Goal: Task Accomplishment & Management: Manage account settings

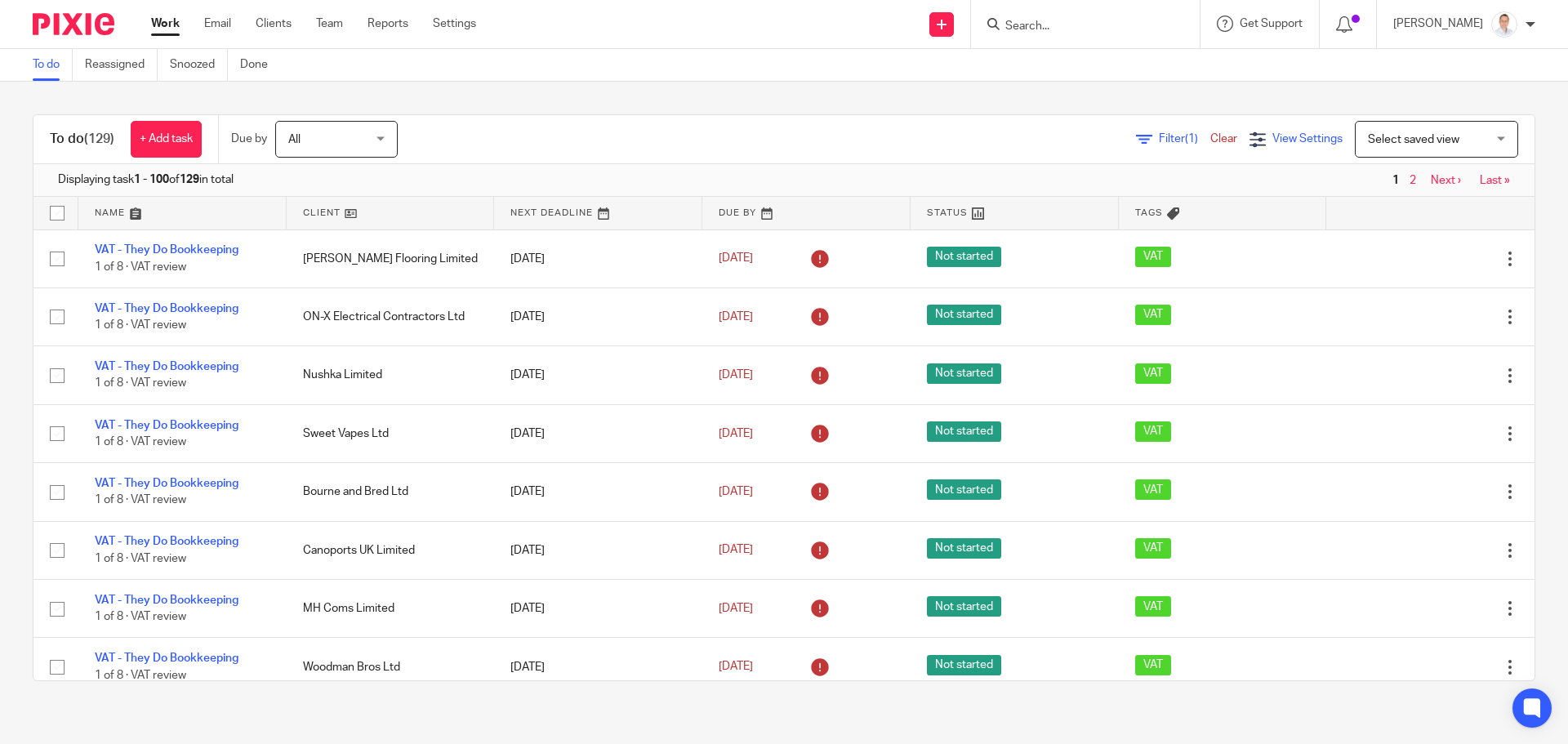
click at [1273, 142] on span "View Settings" at bounding box center [1307, 139] width 70 height 12
click at [1167, 191] on h4 "View Settings" at bounding box center [1189, 190] width 116 height 21
click at [1368, 145] on span "Select saved view" at bounding box center [1428, 139] width 120 height 34
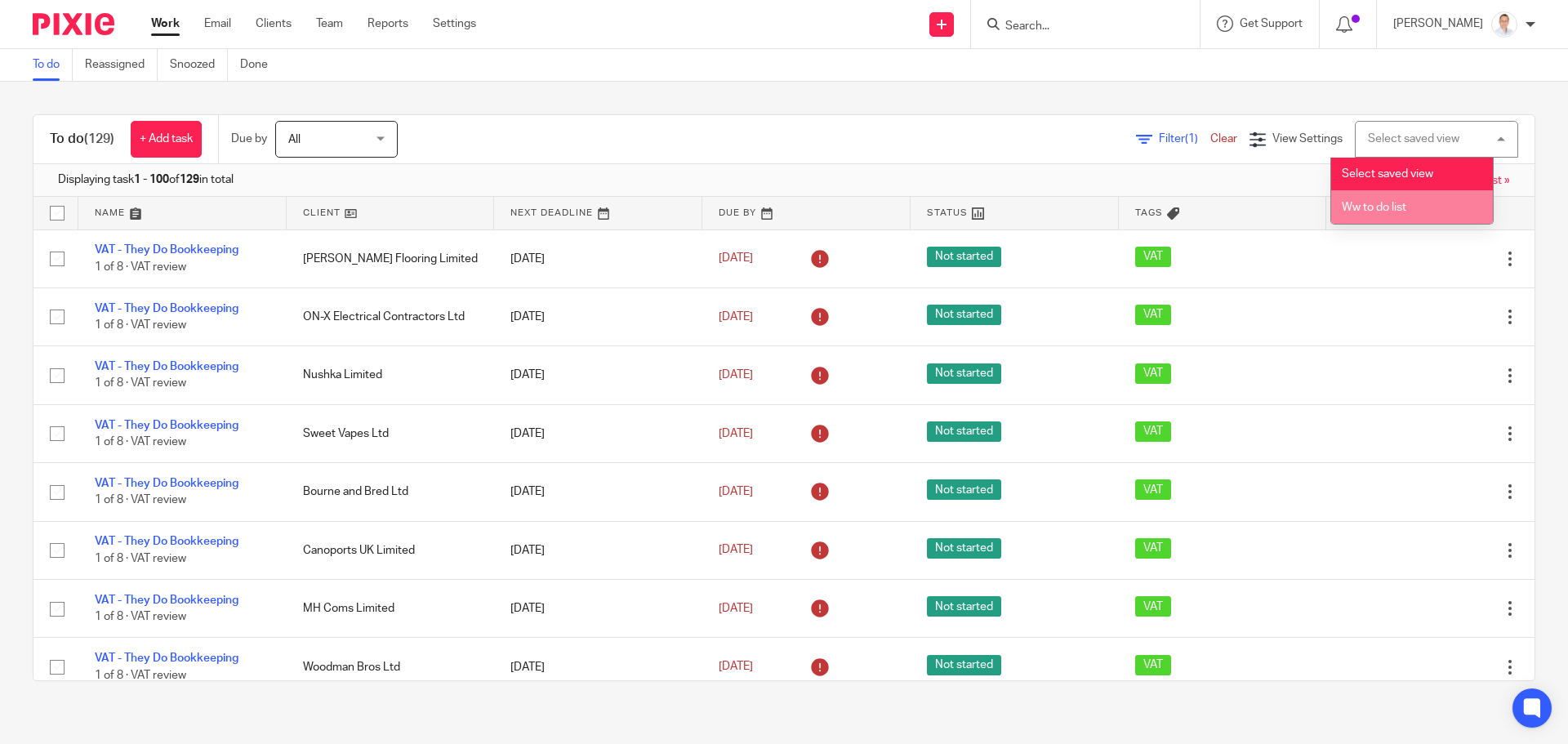
click at [1359, 210] on span "Ww to do list" at bounding box center [1373, 208] width 64 height 12
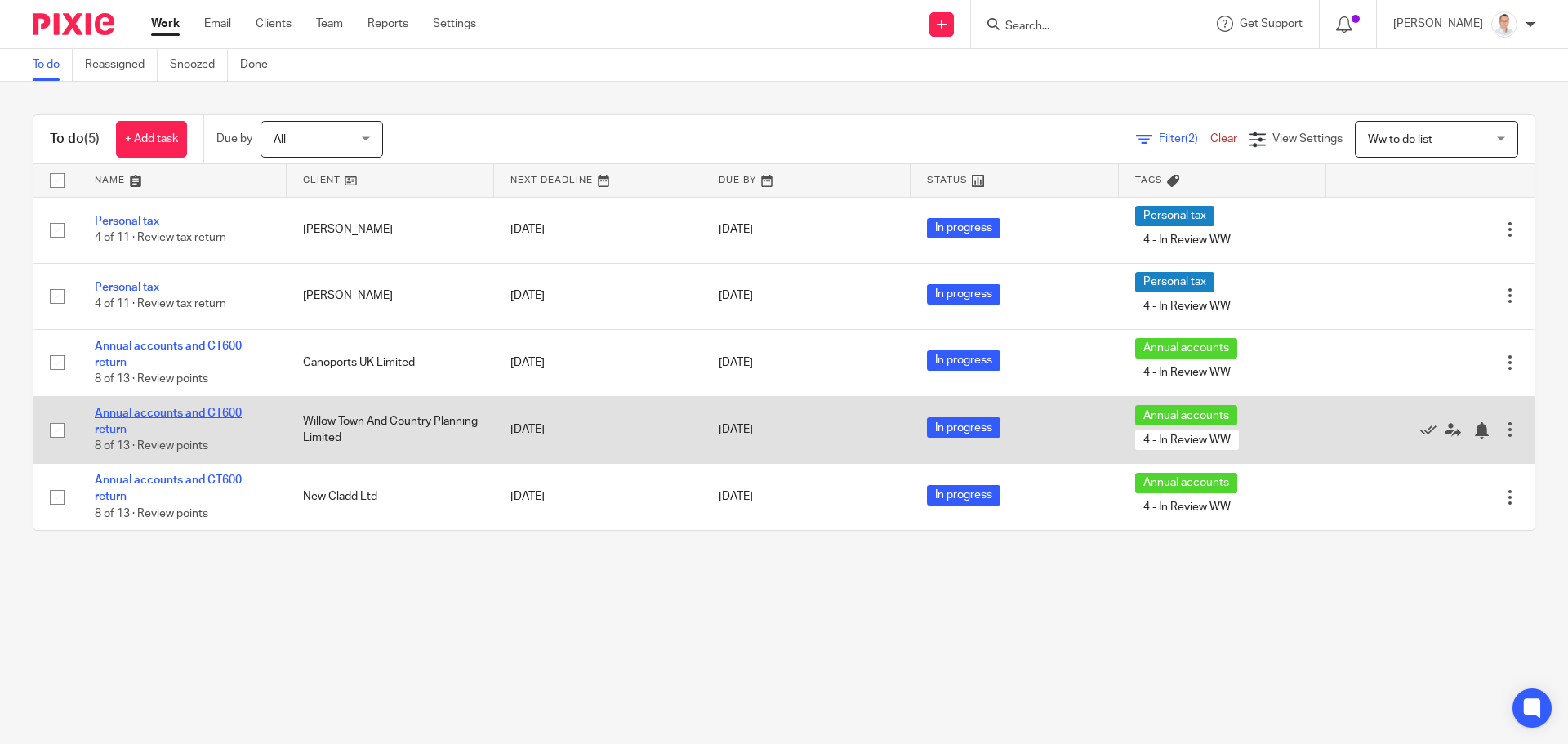
click at [191, 411] on link "Annual accounts and CT600 return" at bounding box center [168, 421] width 147 height 28
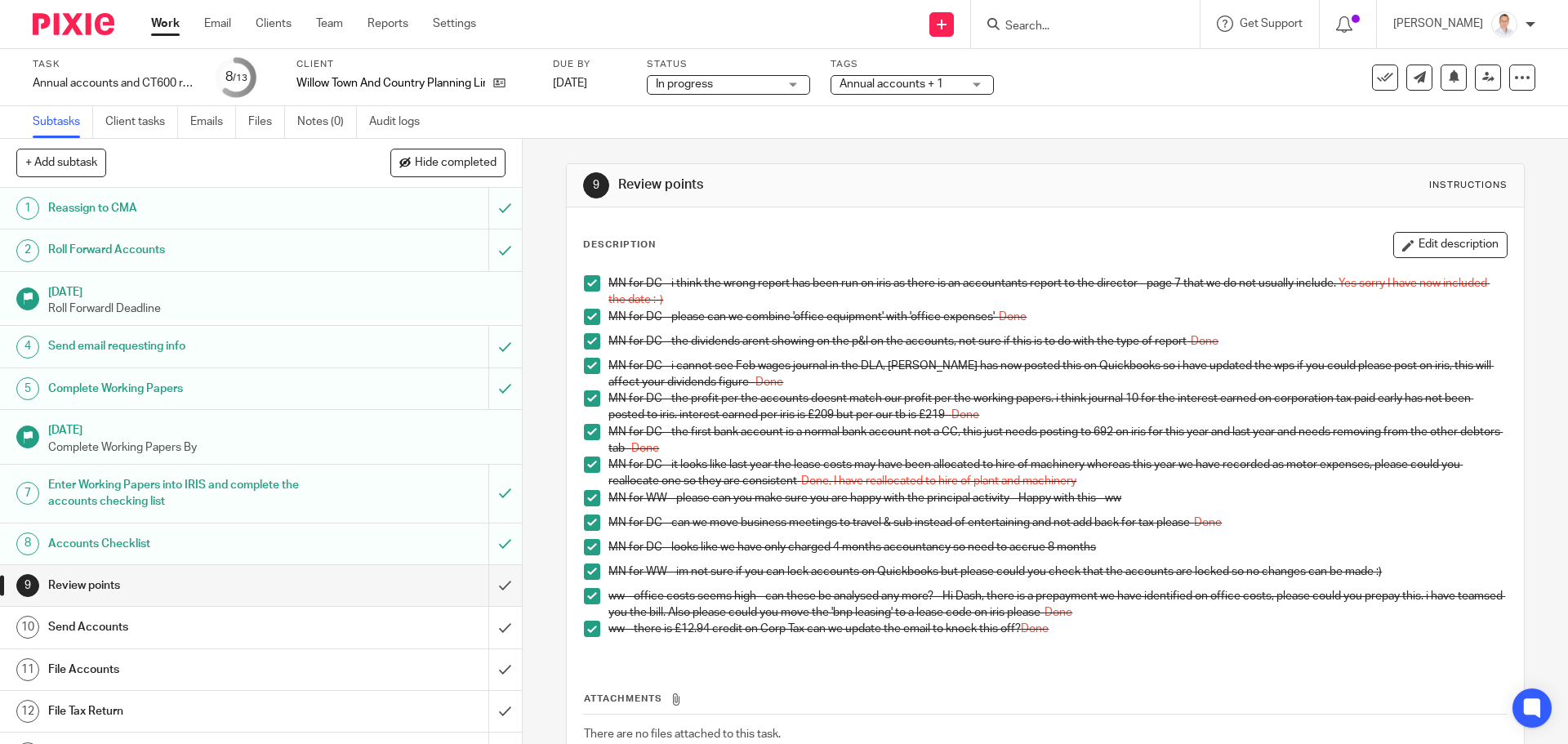
click at [781, 78] on div "In progress In progress" at bounding box center [728, 85] width 163 height 20
click at [902, 88] on span "Annual accounts + 1" at bounding box center [891, 83] width 103 height 12
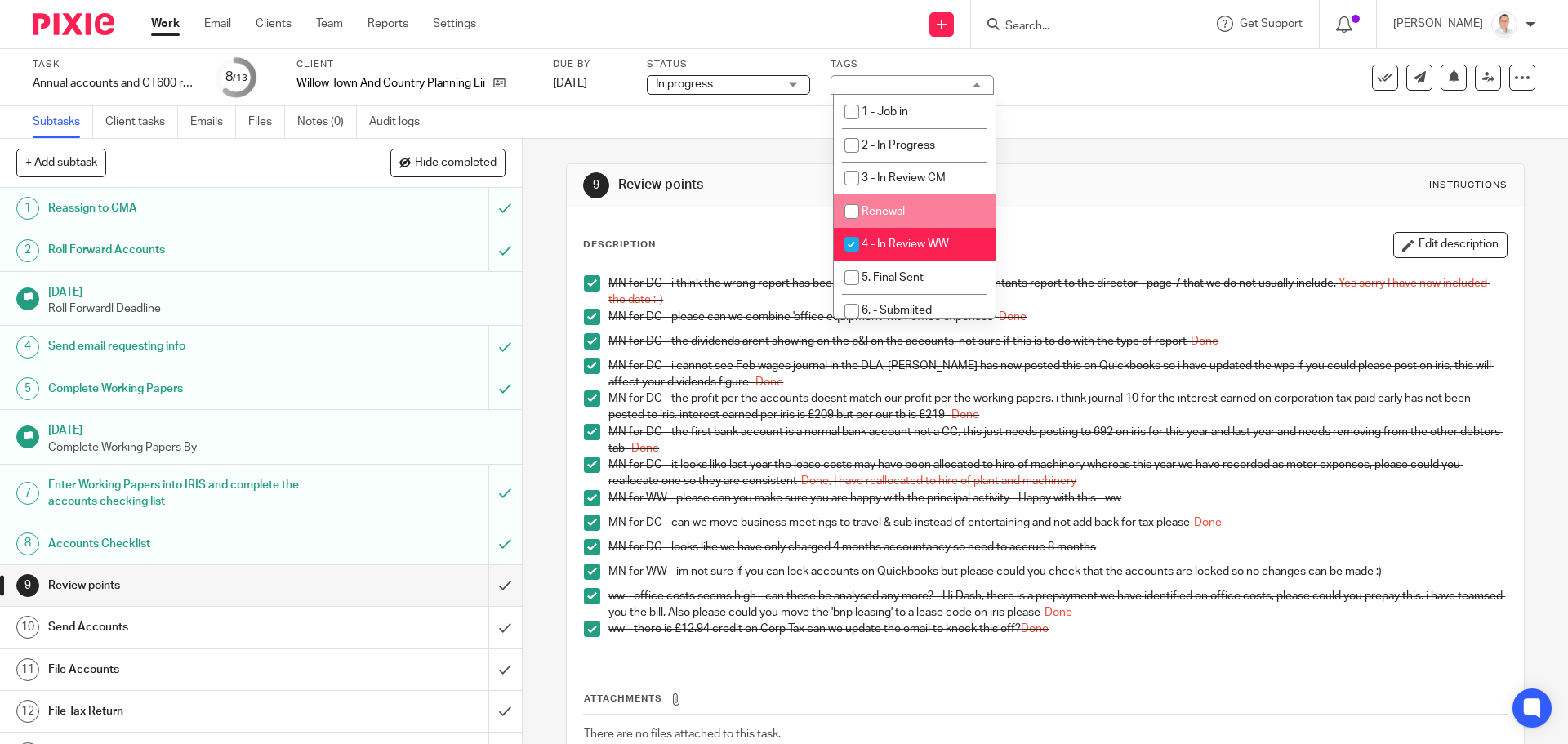
scroll to position [326, 0]
click at [906, 248] on span "5. Final Sent" at bounding box center [892, 248] width 62 height 12
checkbox input "true"
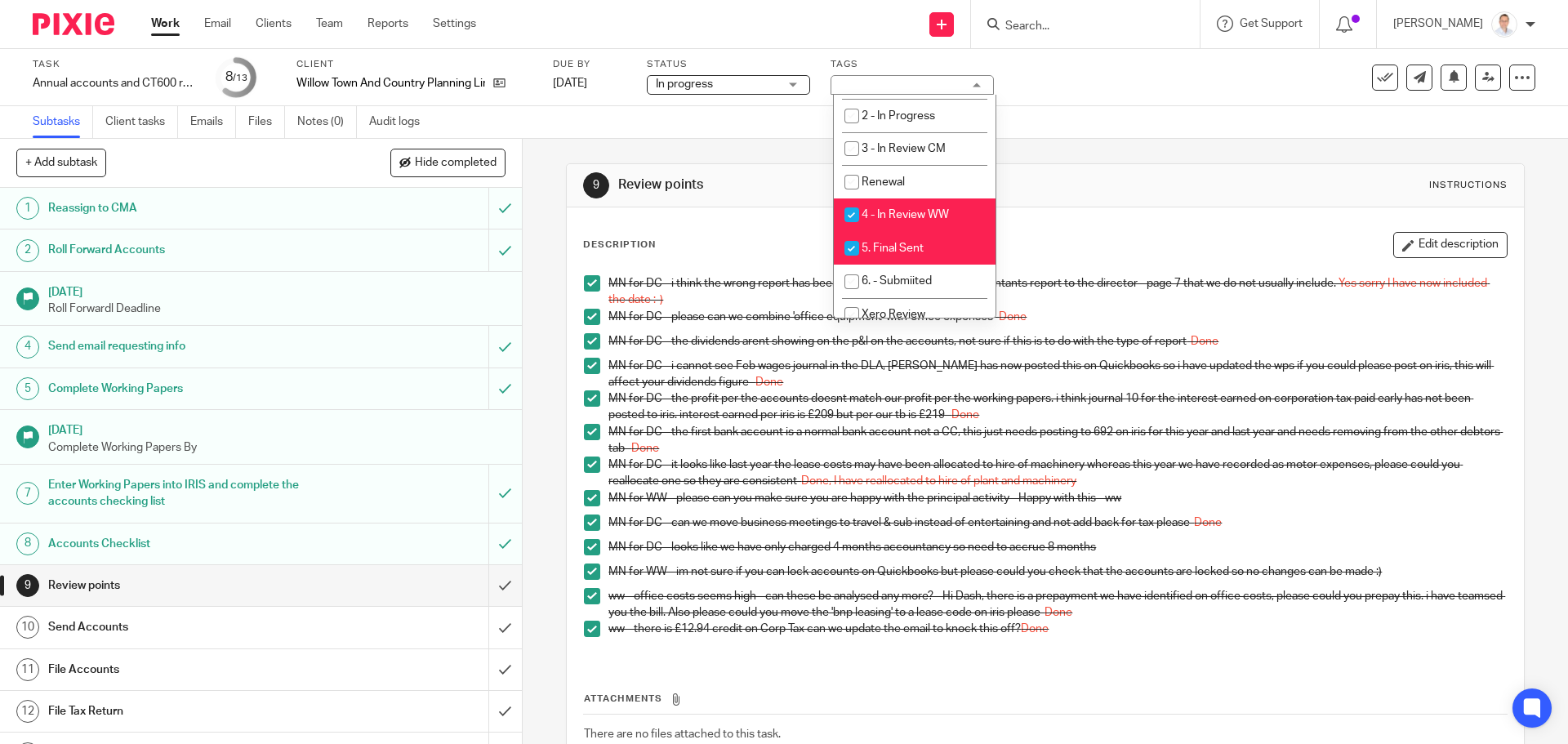
click at [896, 212] on span "4 - In Review WW" at bounding box center [905, 215] width 87 height 12
checkbox input "false"
click at [1112, 161] on div "9 Review points Instructions Description Edit description MN for DC - i think t…" at bounding box center [1044, 498] width 958 height 718
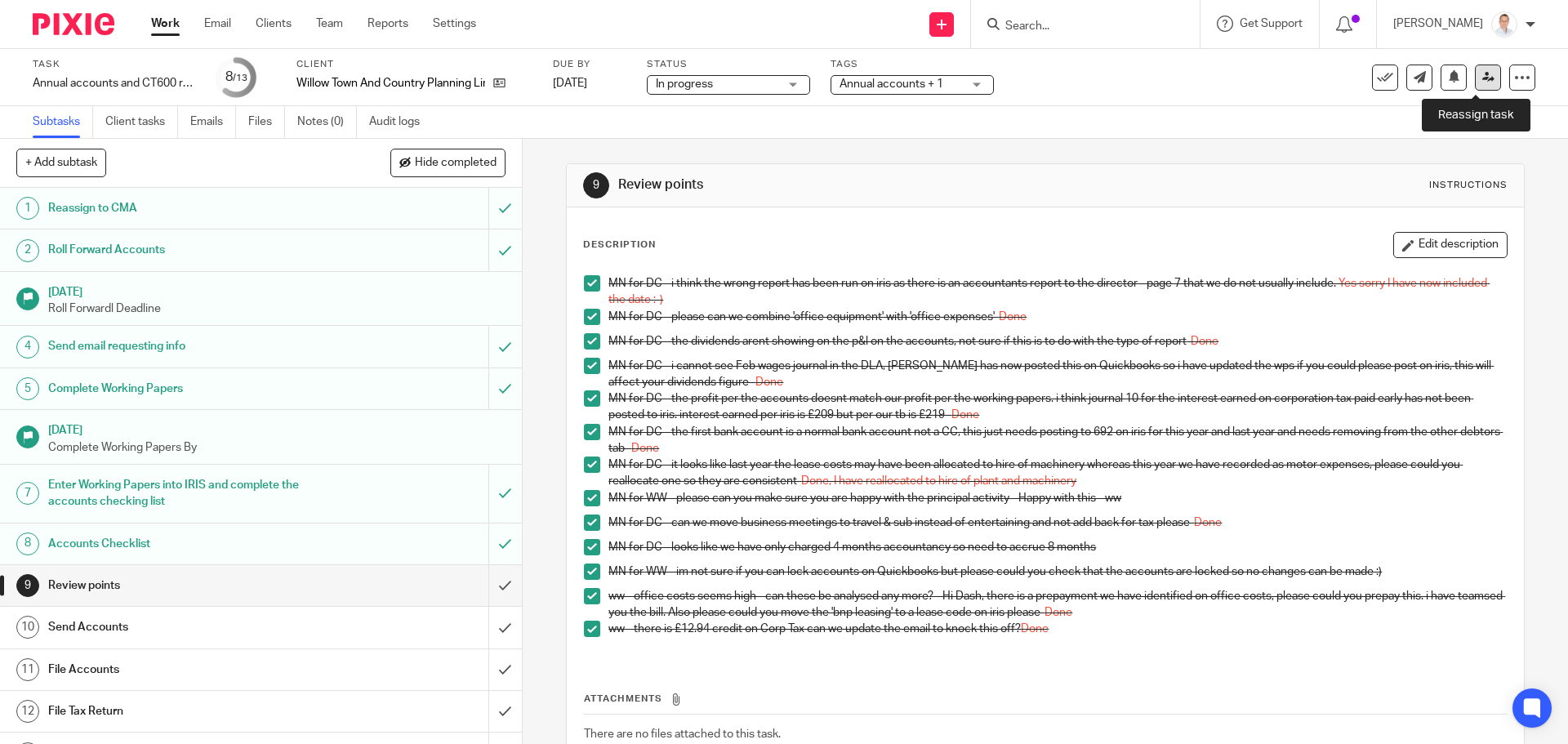
click at [1482, 81] on icon at bounding box center [1488, 77] width 13 height 13
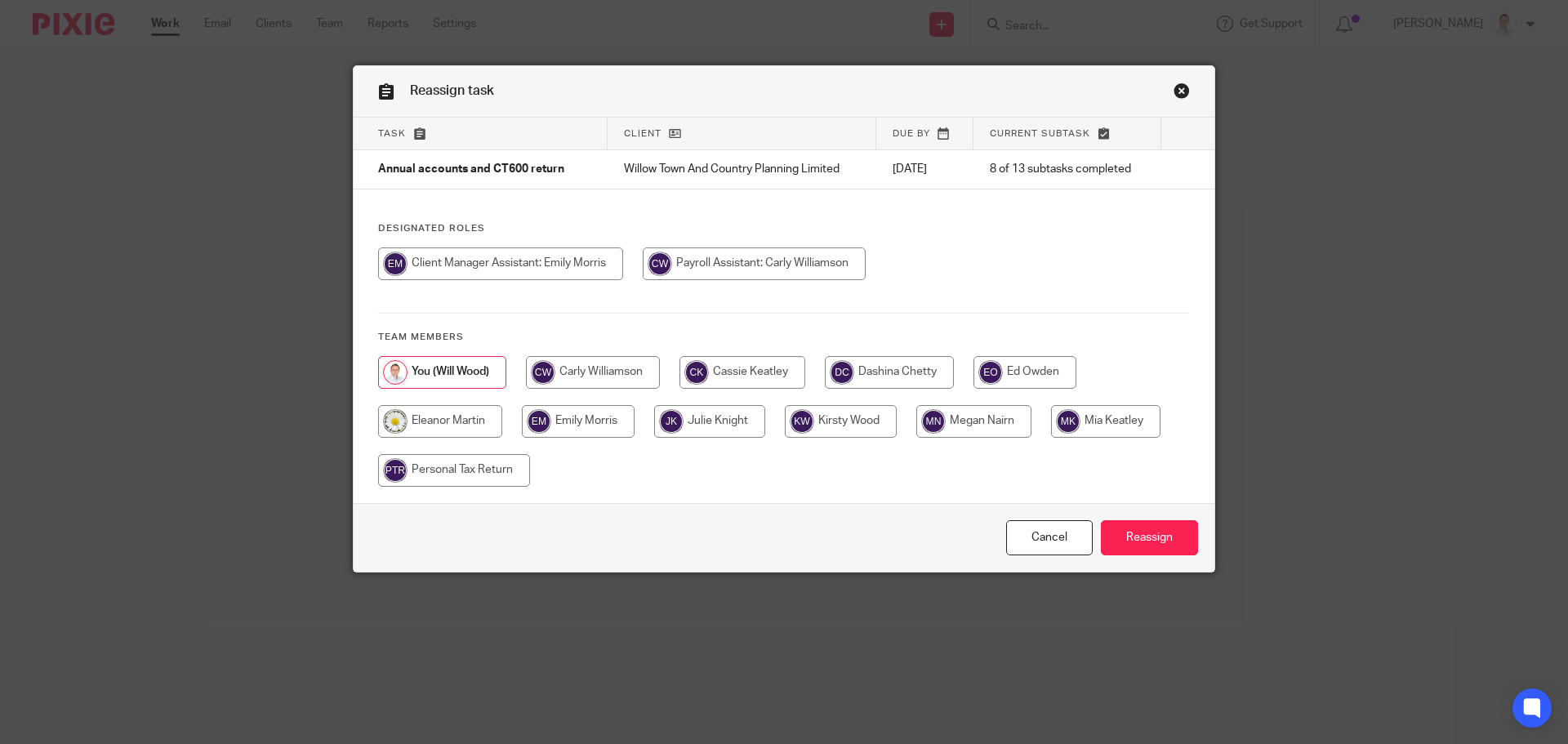
click at [597, 414] on input "radio" at bounding box center [578, 421] width 112 height 33
radio input "true"
drag, startPoint x: 1116, startPoint y: 526, endPoint x: 1124, endPoint y: 521, distance: 9.4
click at [1116, 526] on input "Reassign" at bounding box center [1148, 537] width 97 height 35
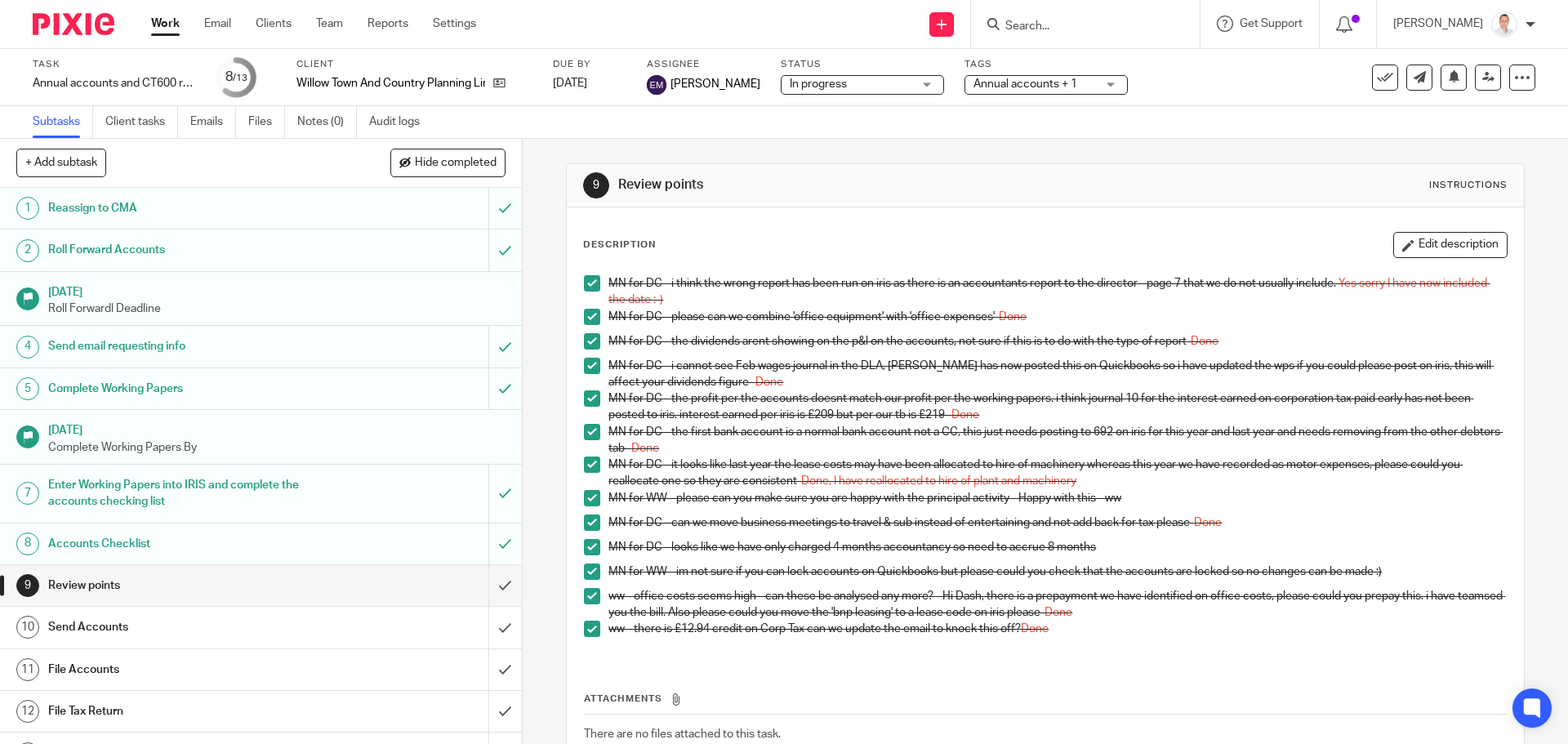
click at [160, 25] on link "Work" at bounding box center [166, 24] width 29 height 16
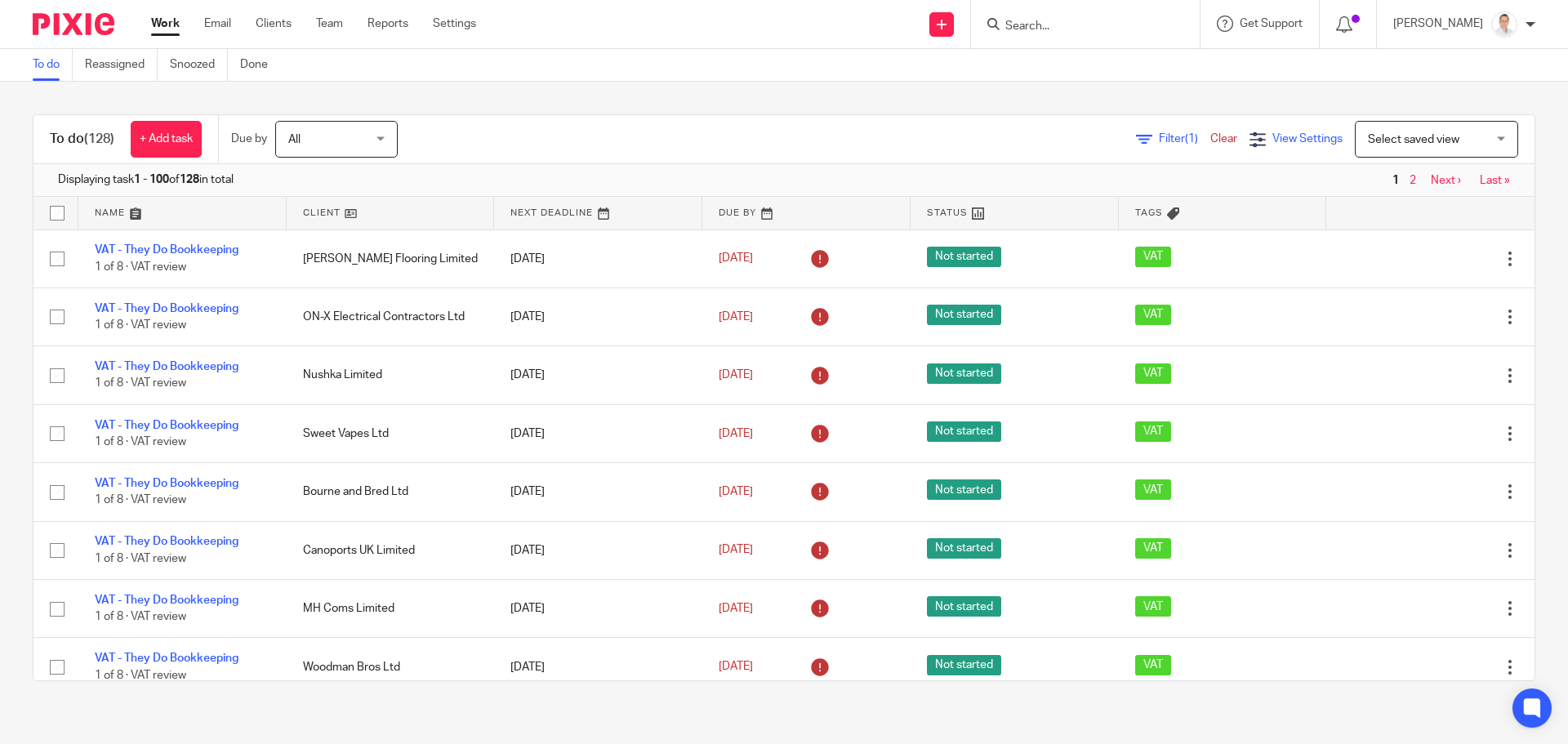
click at [1283, 143] on span "View Settings" at bounding box center [1307, 139] width 70 height 12
click at [1414, 131] on span "Select saved view" at bounding box center [1428, 139] width 120 height 34
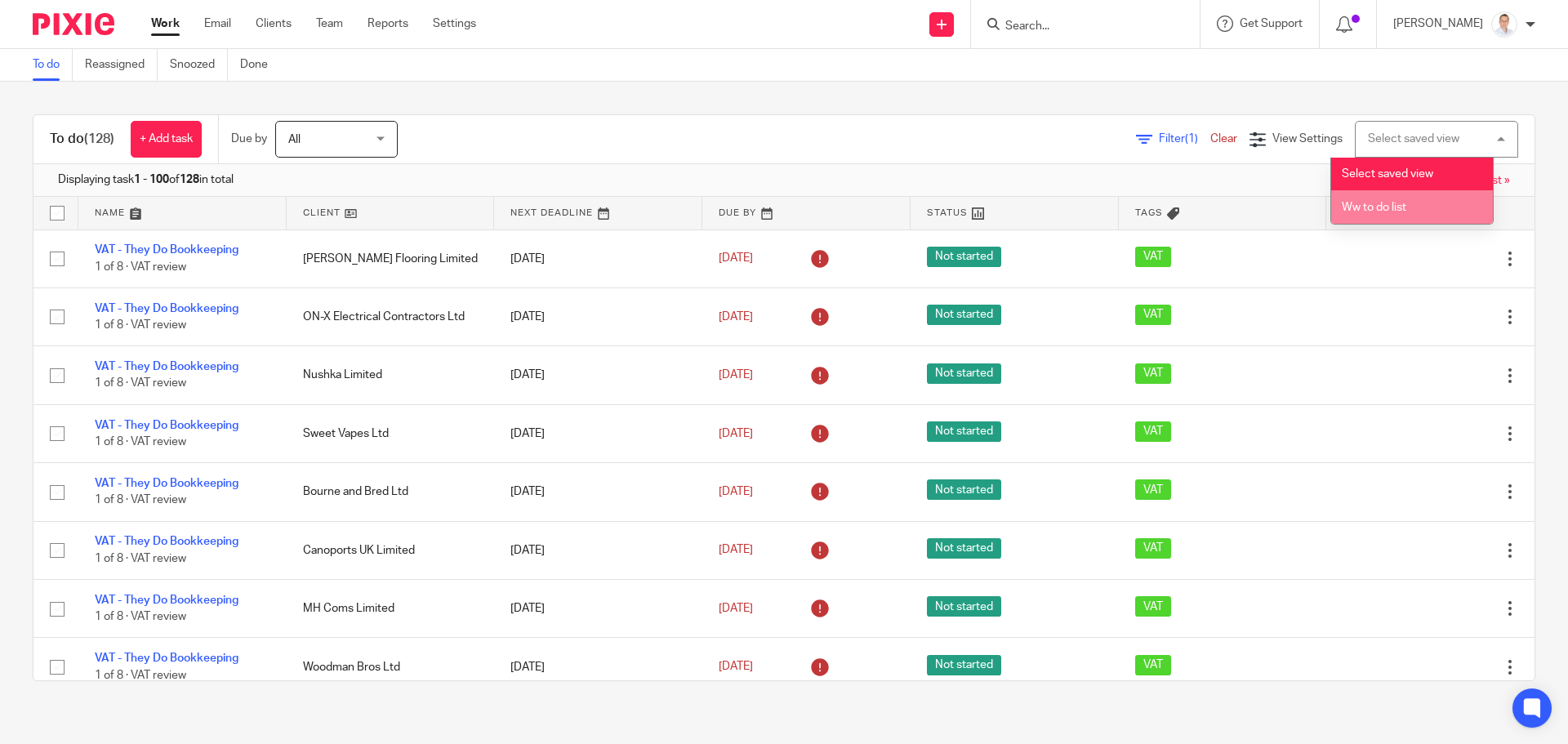
click at [1390, 201] on li "Ww to do list" at bounding box center [1411, 207] width 161 height 34
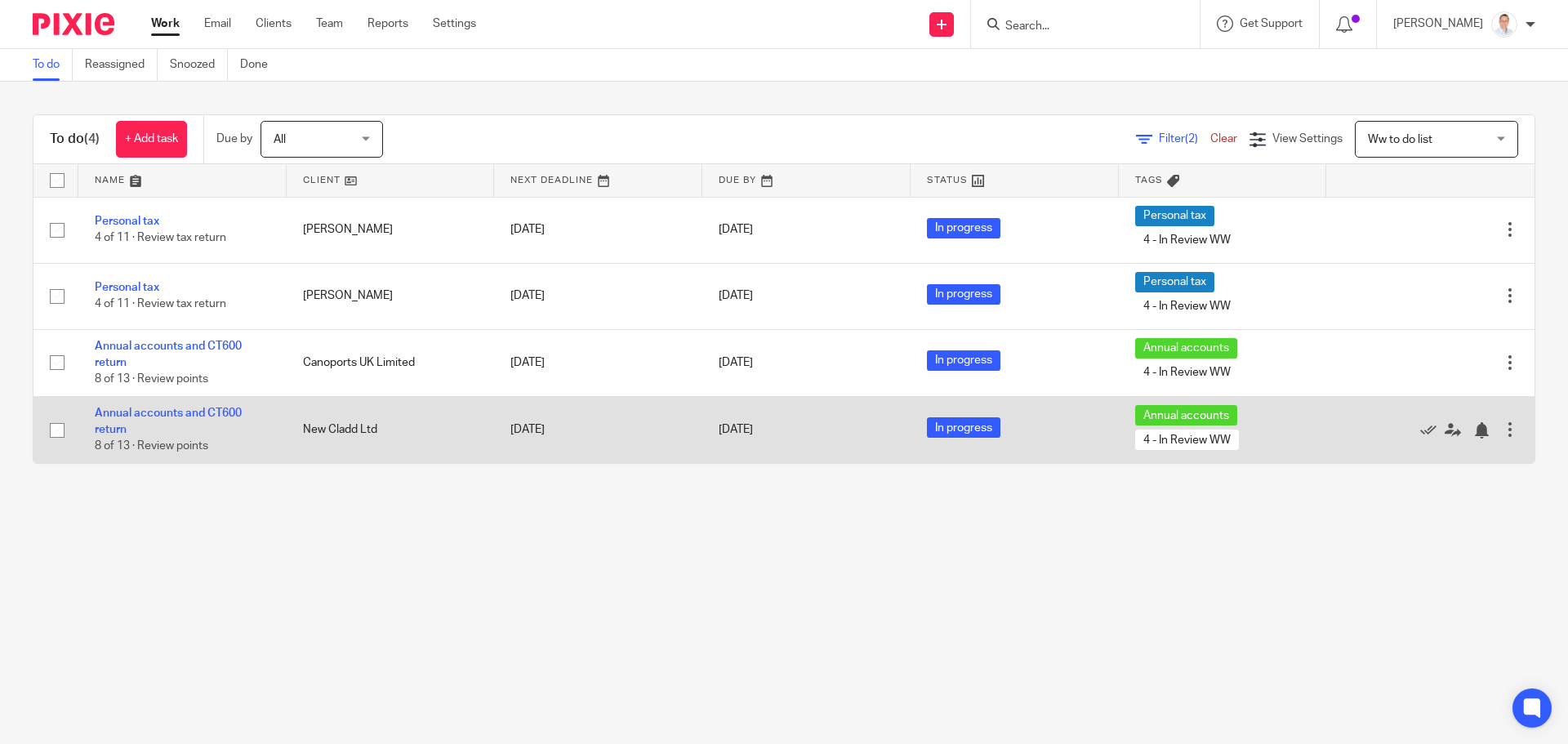
drag, startPoint x: 145, startPoint y: 406, endPoint x: 160, endPoint y: 406, distance: 15.0
click at [145, 406] on td "Annual accounts and CT600 return 8 of 13 · Review points" at bounding box center [182, 430] width 208 height 67
click at [208, 410] on link "Annual accounts and CT600 return" at bounding box center [168, 421] width 147 height 28
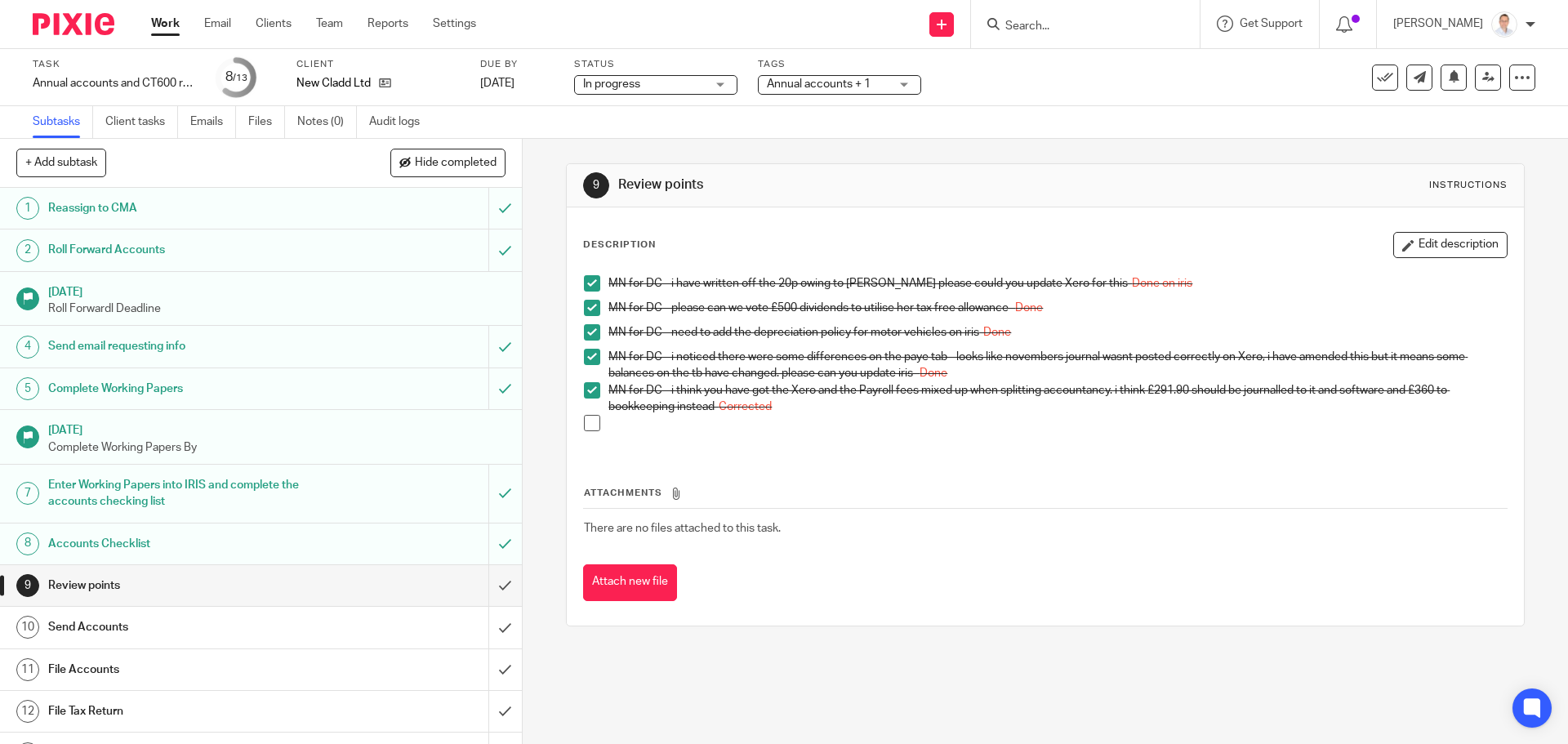
click at [824, 88] on span "Annual accounts + 1" at bounding box center [818, 83] width 103 height 12
click at [688, 98] on div "Task Annual accounts and CT600 return Save Annual accounts and CT600 return 8 /…" at bounding box center [784, 77] width 1568 height 57
click at [683, 88] on span "In progress" at bounding box center [644, 84] width 122 height 17
click at [816, 75] on div "Annual accounts + 1" at bounding box center [839, 85] width 163 height 20
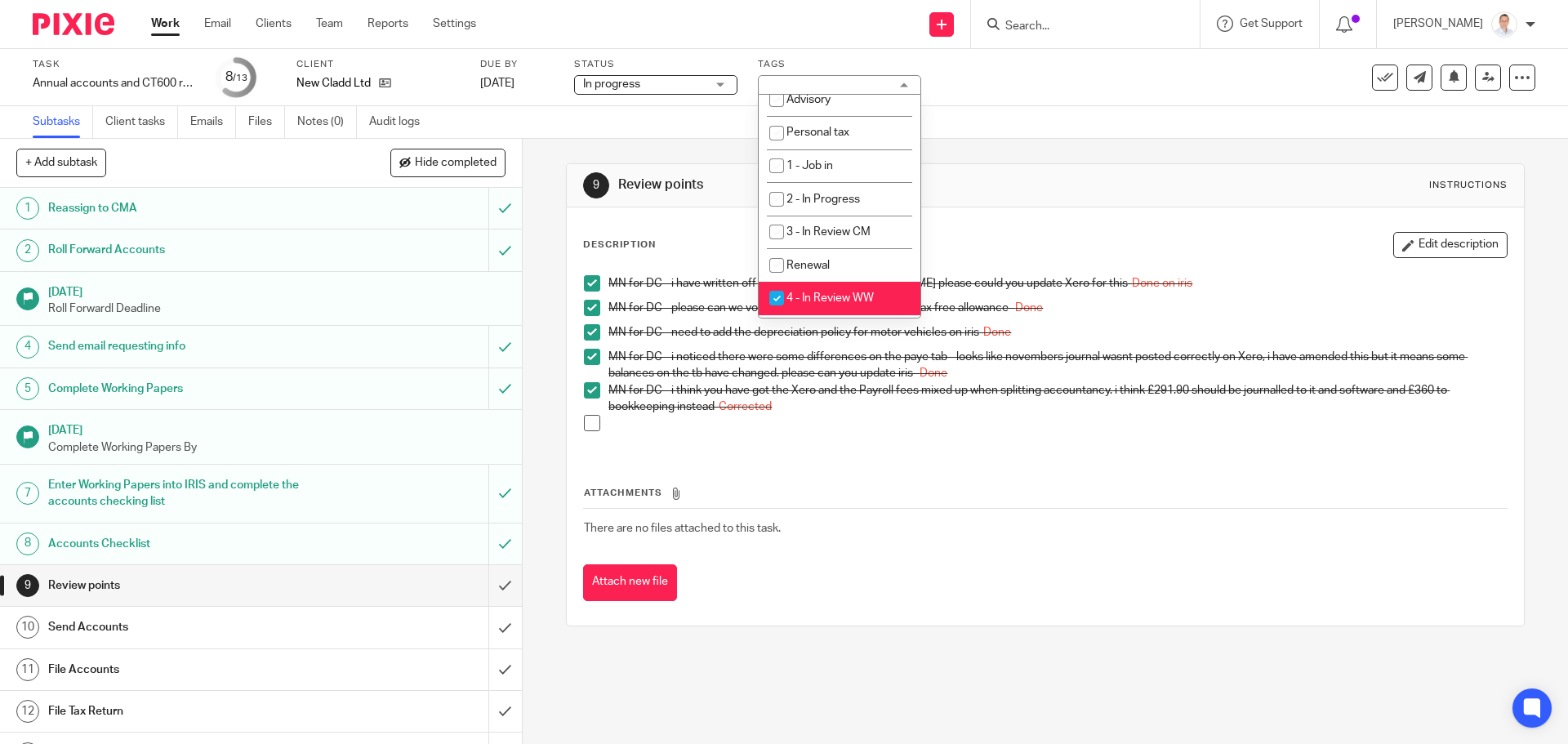
scroll to position [245, 0]
click at [816, 228] on span "3 - In Review CM" at bounding box center [828, 230] width 84 height 12
checkbox input "true"
click at [828, 299] on span "4 - In Review WW" at bounding box center [830, 296] width 87 height 12
checkbox input "false"
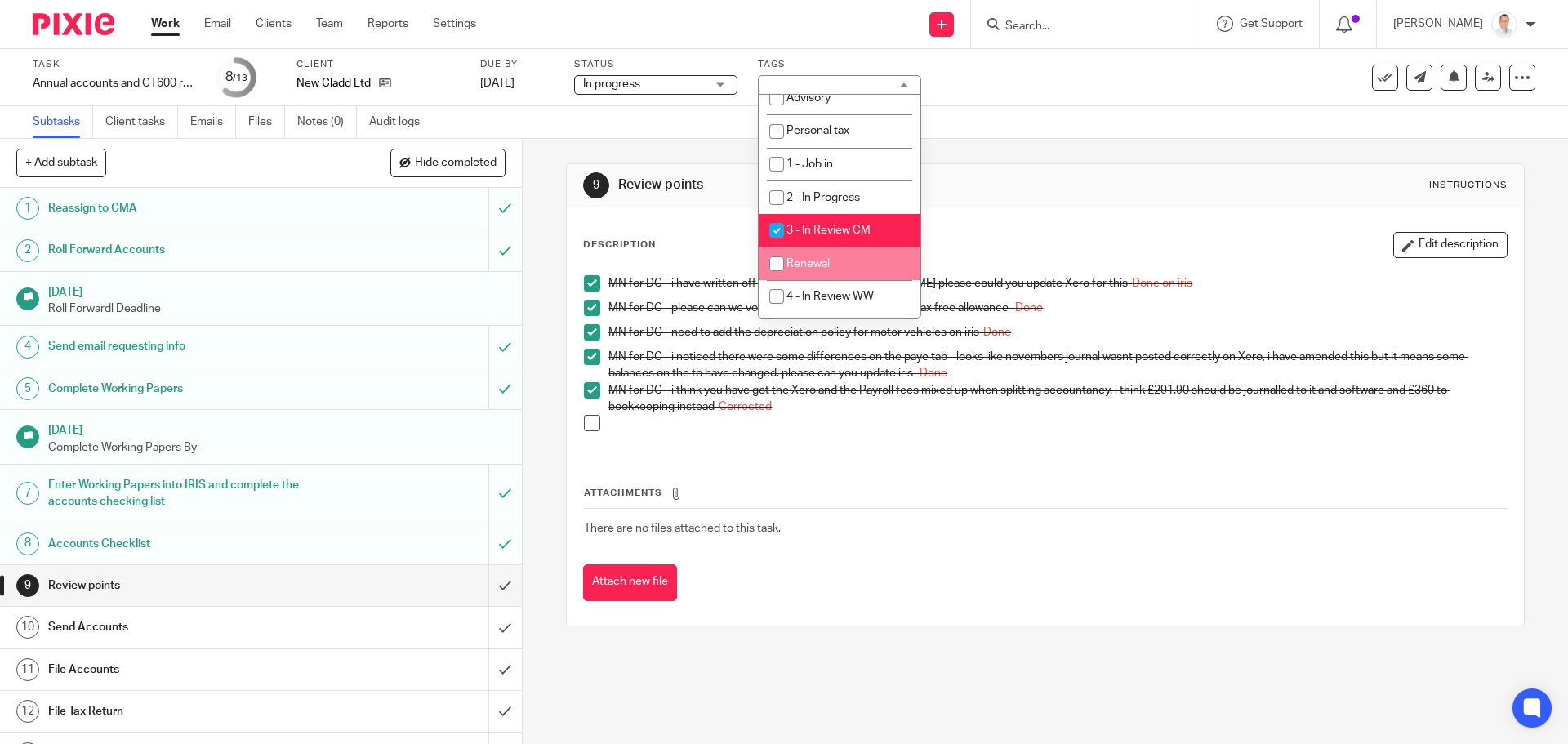
drag, startPoint x: 1014, startPoint y: 225, endPoint x: 1231, endPoint y: 159, distance: 226.8
click at [1015, 225] on div "Description Edit description MN for DC - i have written off the 20p owing to Mi…" at bounding box center [1044, 416] width 956 height 418
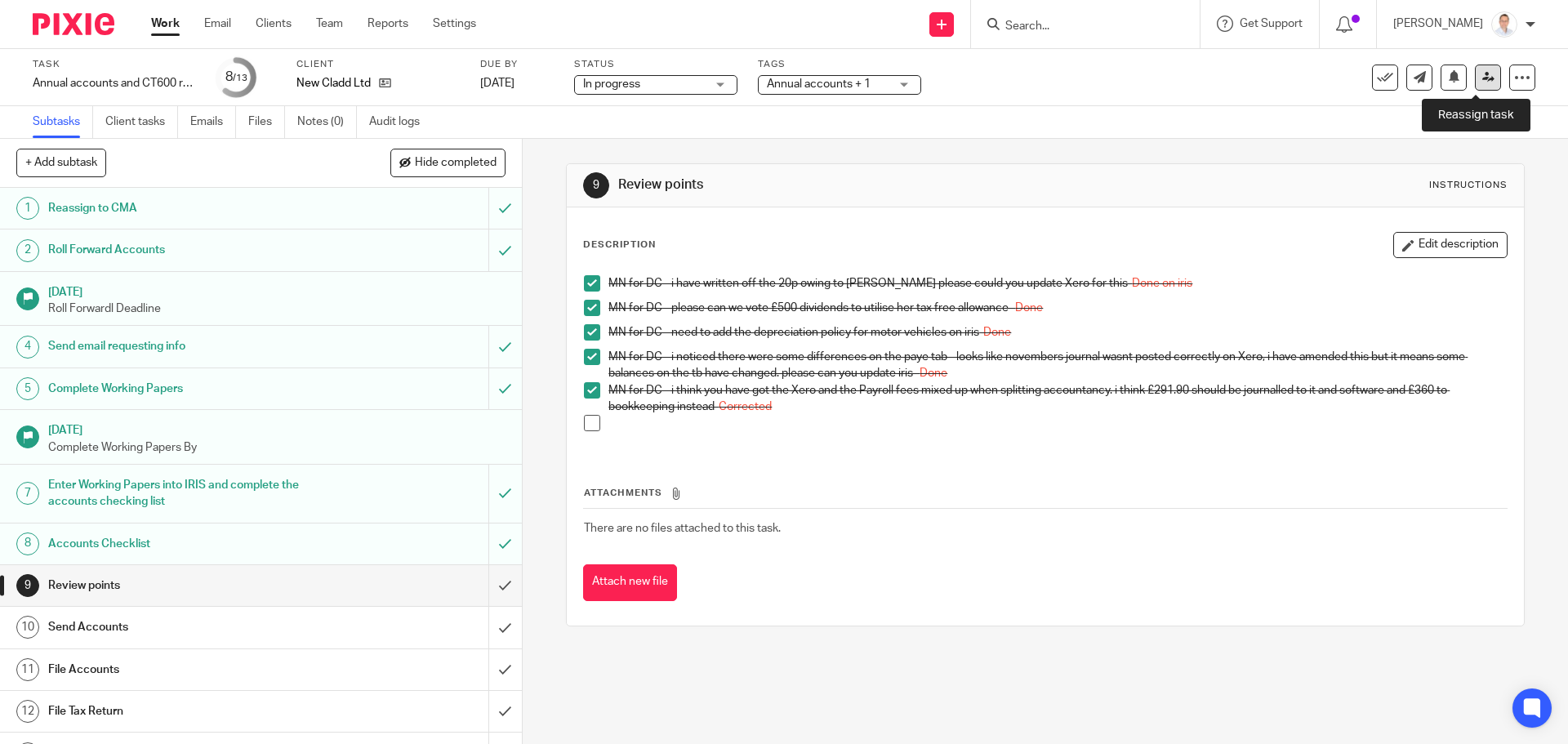
click at [1480, 85] on link at bounding box center [1487, 77] width 26 height 26
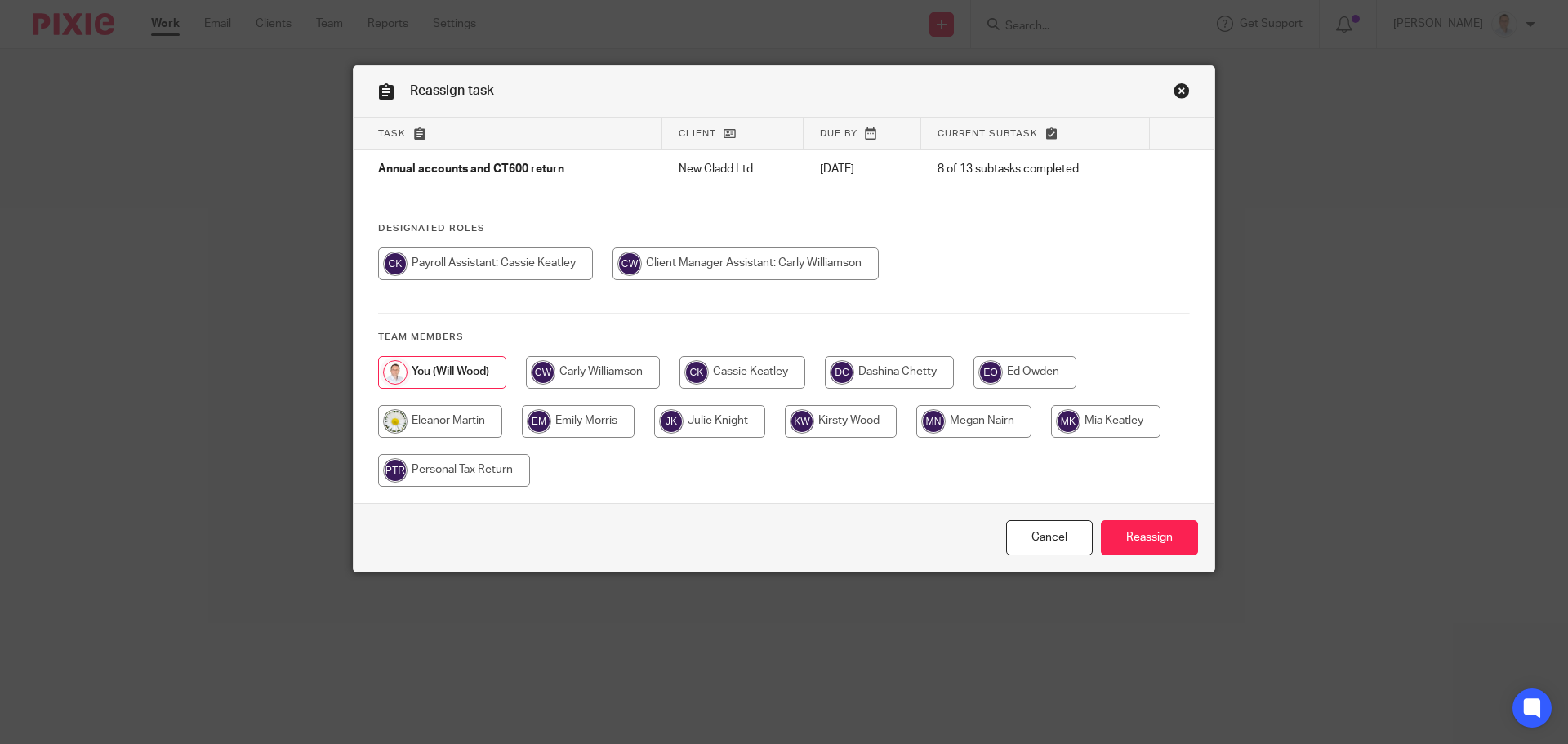
click at [951, 430] on input "radio" at bounding box center [973, 421] width 115 height 33
radio input "true"
click at [1136, 538] on input "Reassign" at bounding box center [1148, 537] width 97 height 35
